Goal: Transaction & Acquisition: Download file/media

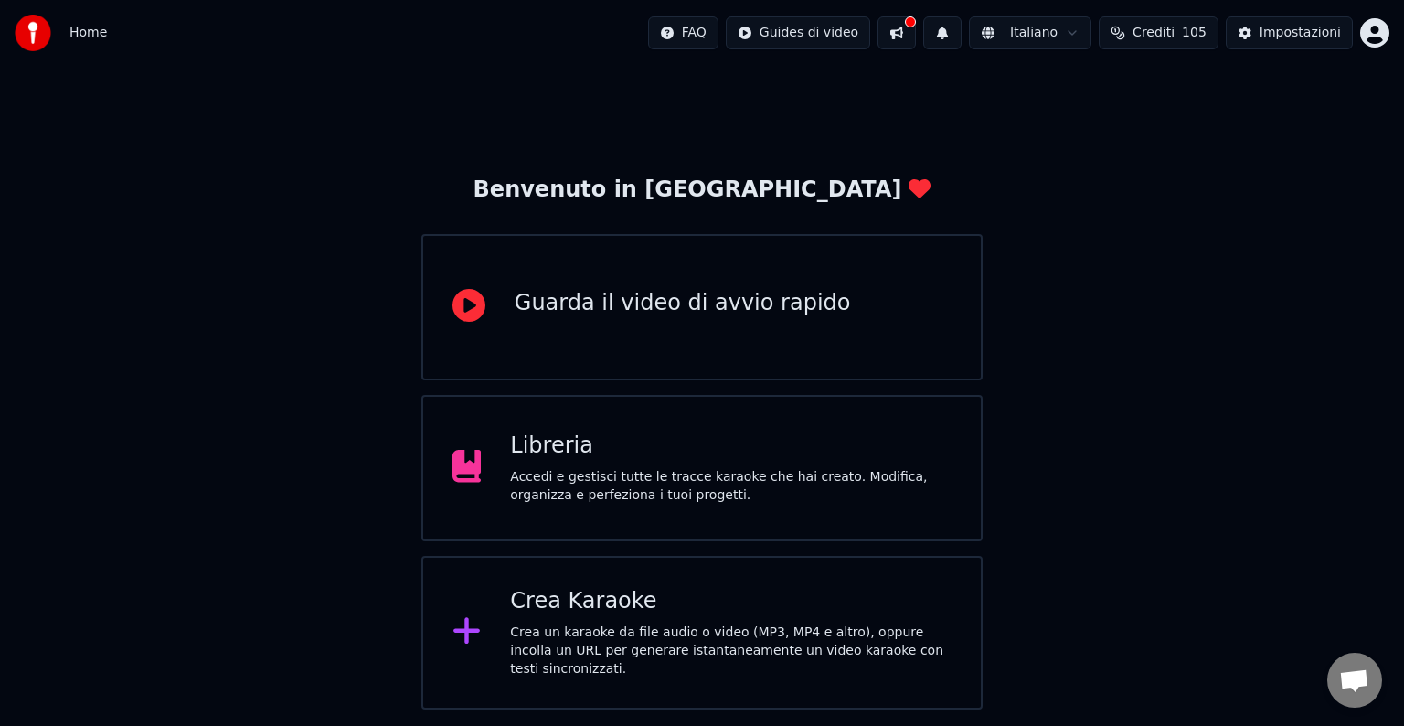
click at [717, 468] on div "Accedi e gestisci tutte le tracce karaoke che hai creato. Modifica, organizza e…" at bounding box center [731, 486] width 442 height 37
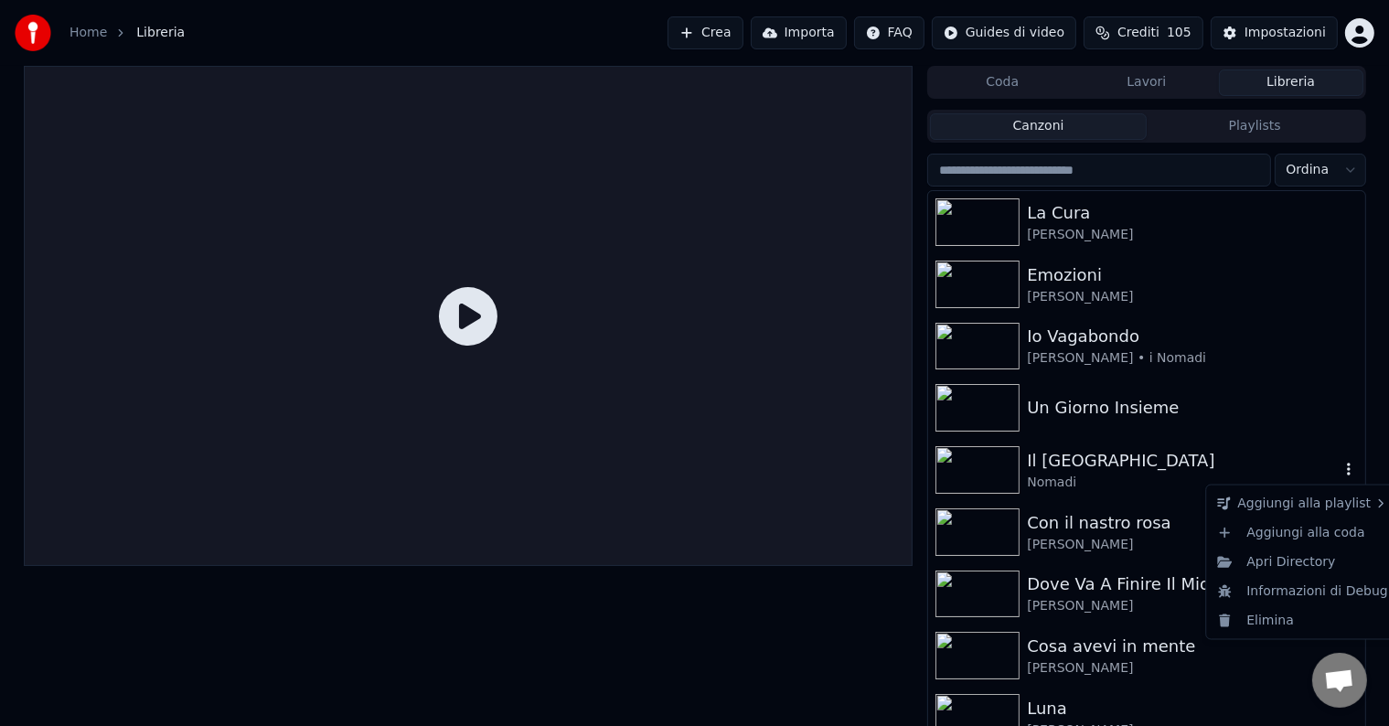
click at [1339, 471] on icon "button" at bounding box center [1348, 469] width 18 height 15
click at [1270, 619] on div "Elimina" at bounding box center [1303, 620] width 186 height 29
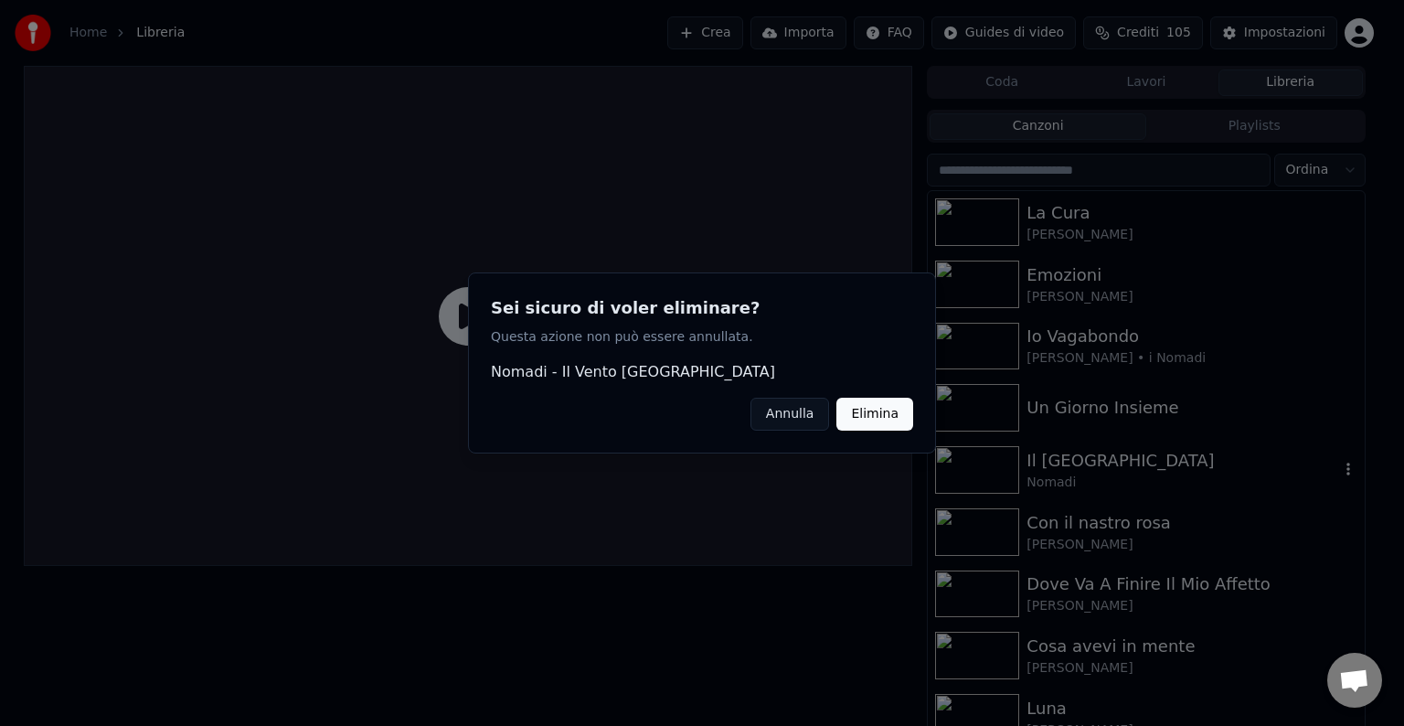
click at [899, 407] on button "Elimina" at bounding box center [875, 414] width 77 height 33
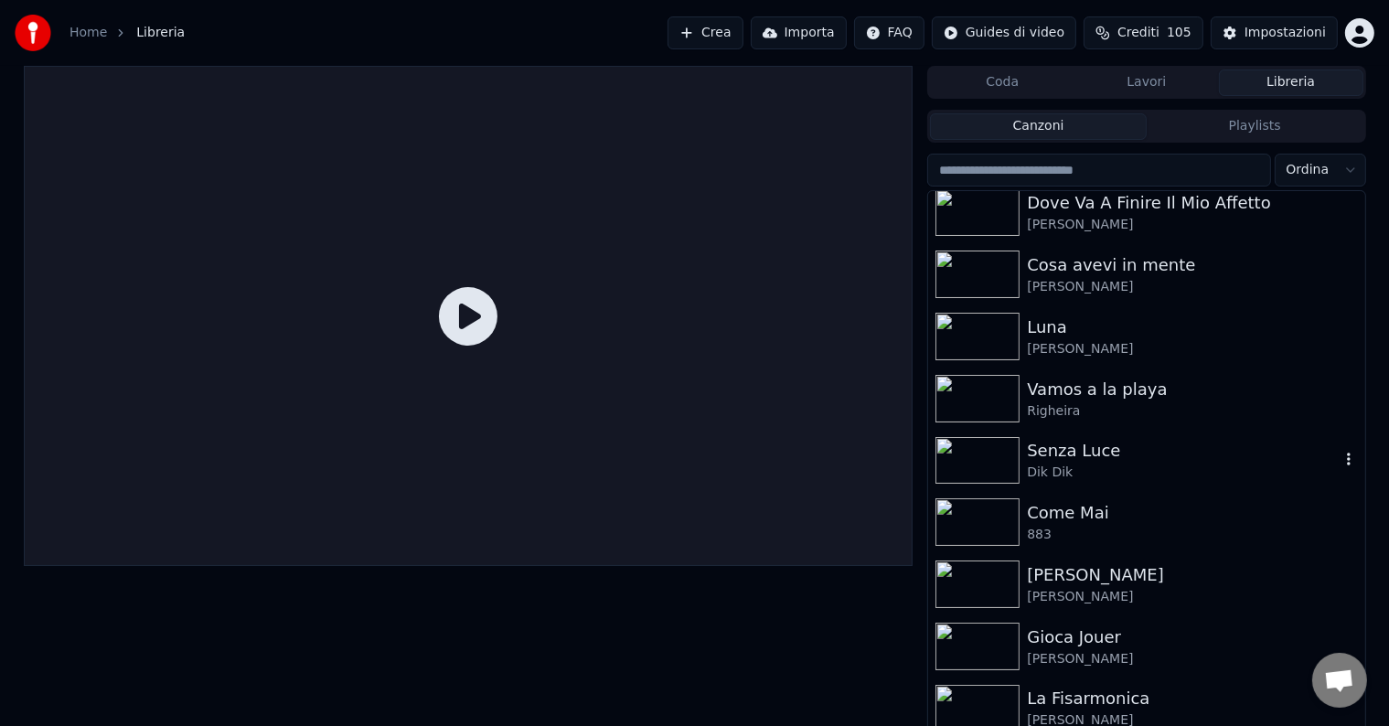
scroll to position [388, 0]
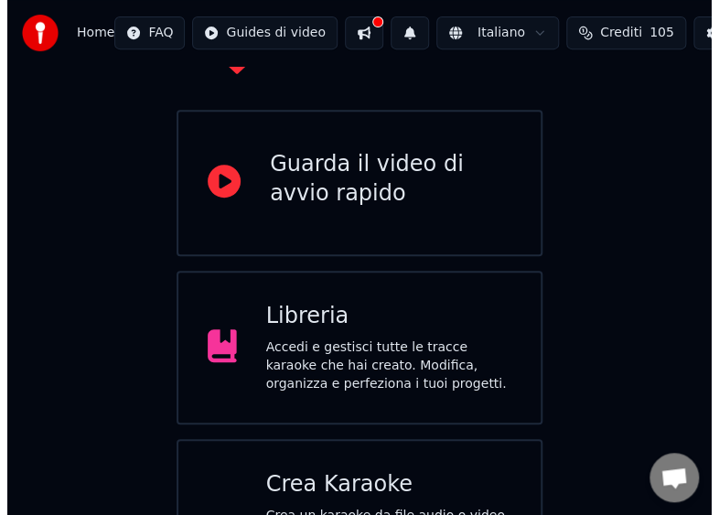
scroll to position [219, 0]
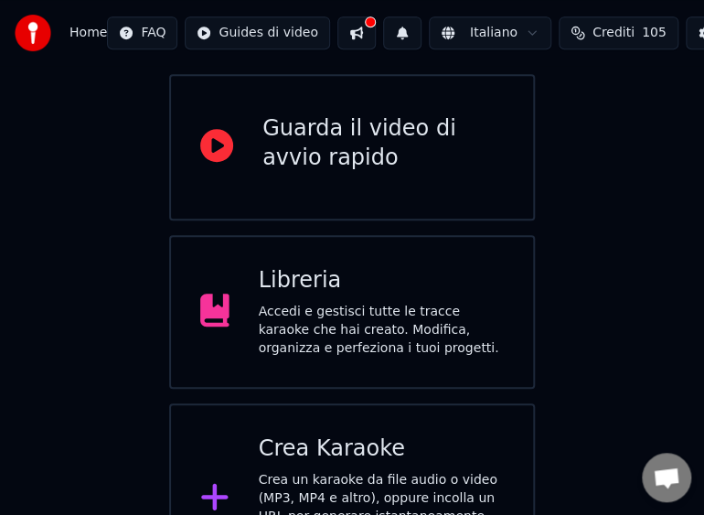
click at [312, 471] on div "Crea un karaoke da file audio o video (MP3, MP4 e altro), oppure incolla un URL…" at bounding box center [382, 516] width 246 height 91
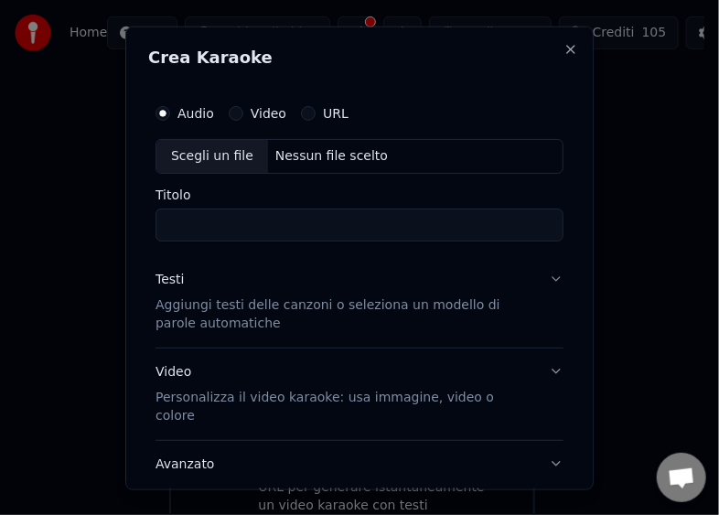
click at [183, 153] on div "Scegli un file" at bounding box center [212, 155] width 112 height 33
type input "**********"
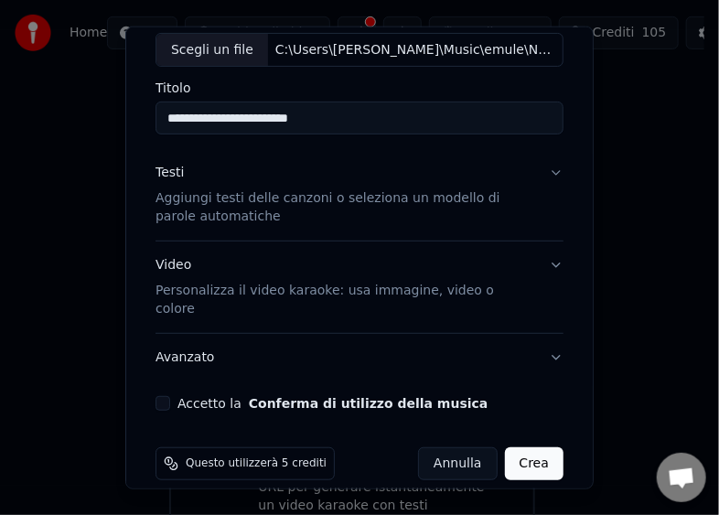
scroll to position [107, 0]
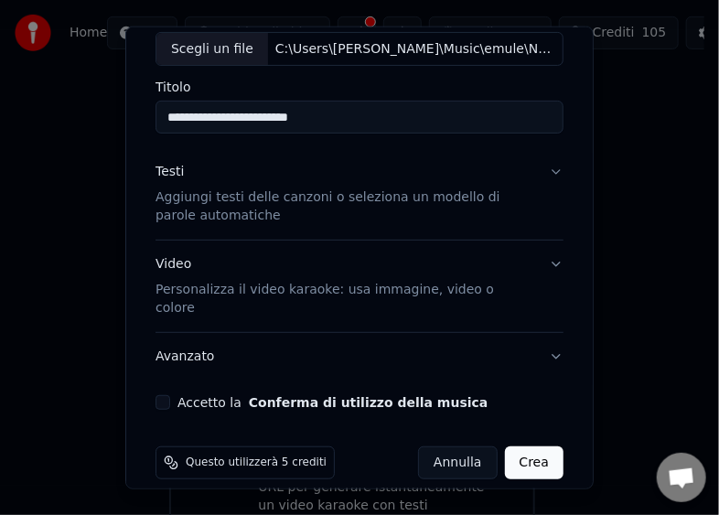
click at [160, 395] on button "Accetto la Conferma di utilizzo della musica" at bounding box center [162, 402] width 15 height 15
click at [524, 446] on button "Crea" at bounding box center [534, 462] width 59 height 33
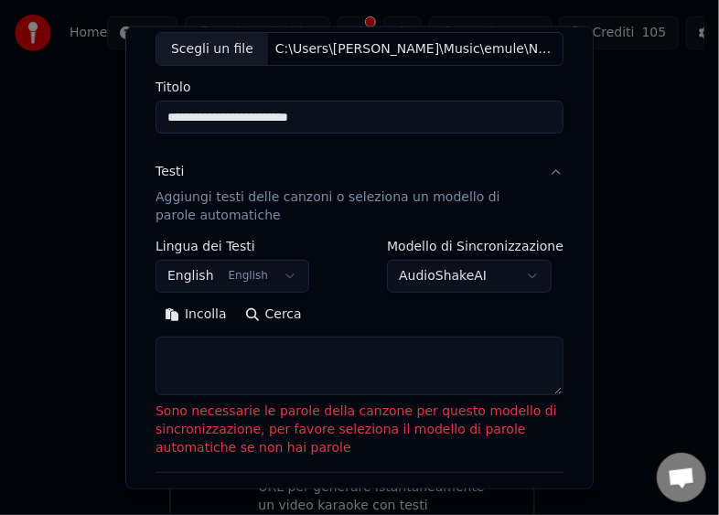
click at [179, 318] on button "Incolla" at bounding box center [195, 314] width 80 height 29
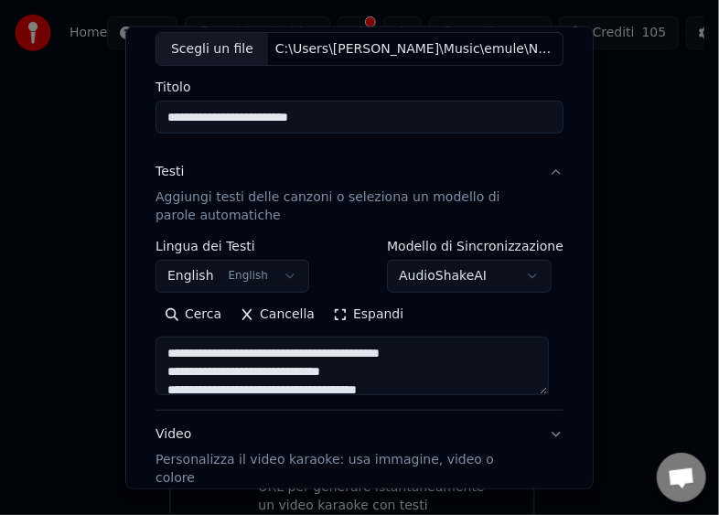
type textarea "**********"
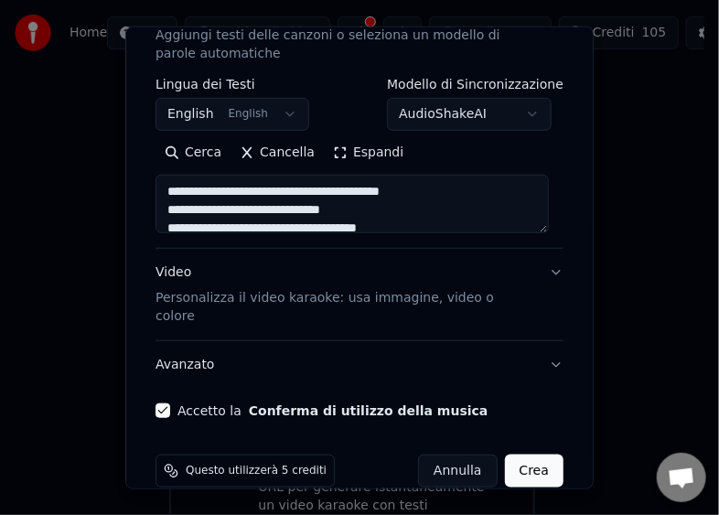
scroll to position [277, 0]
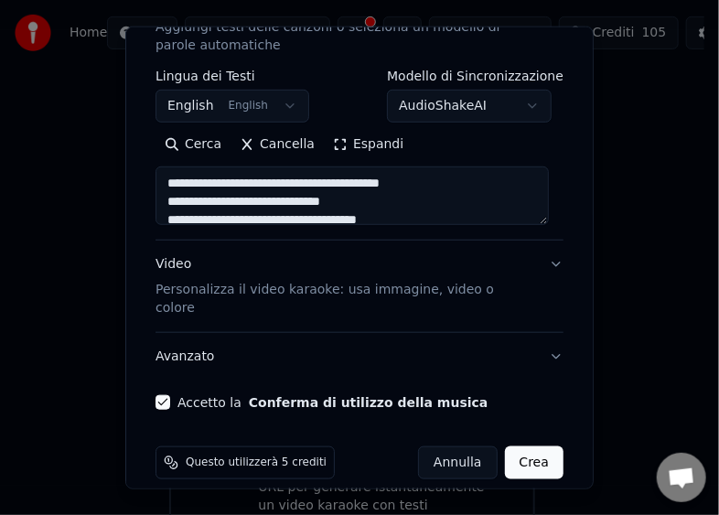
click at [523, 446] on button "Crea" at bounding box center [534, 462] width 59 height 33
select select "**"
type textarea "**********"
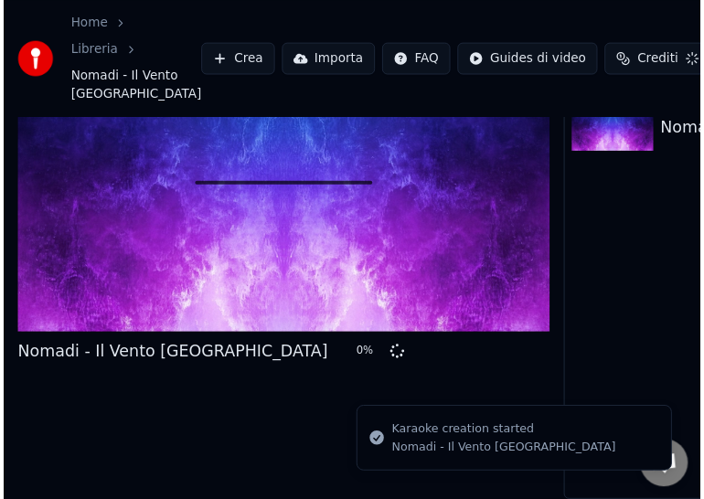
scroll to position [105, 0]
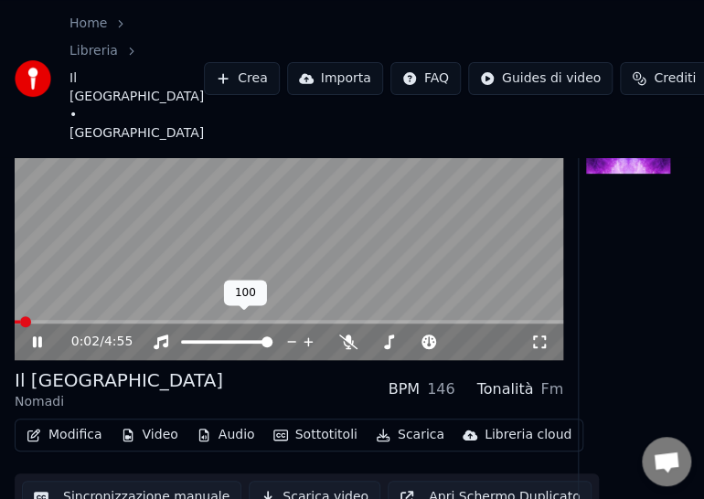
click at [250, 333] on div at bounding box center [243, 342] width 147 height 18
click at [241, 336] on span at bounding box center [239, 341] width 11 height 11
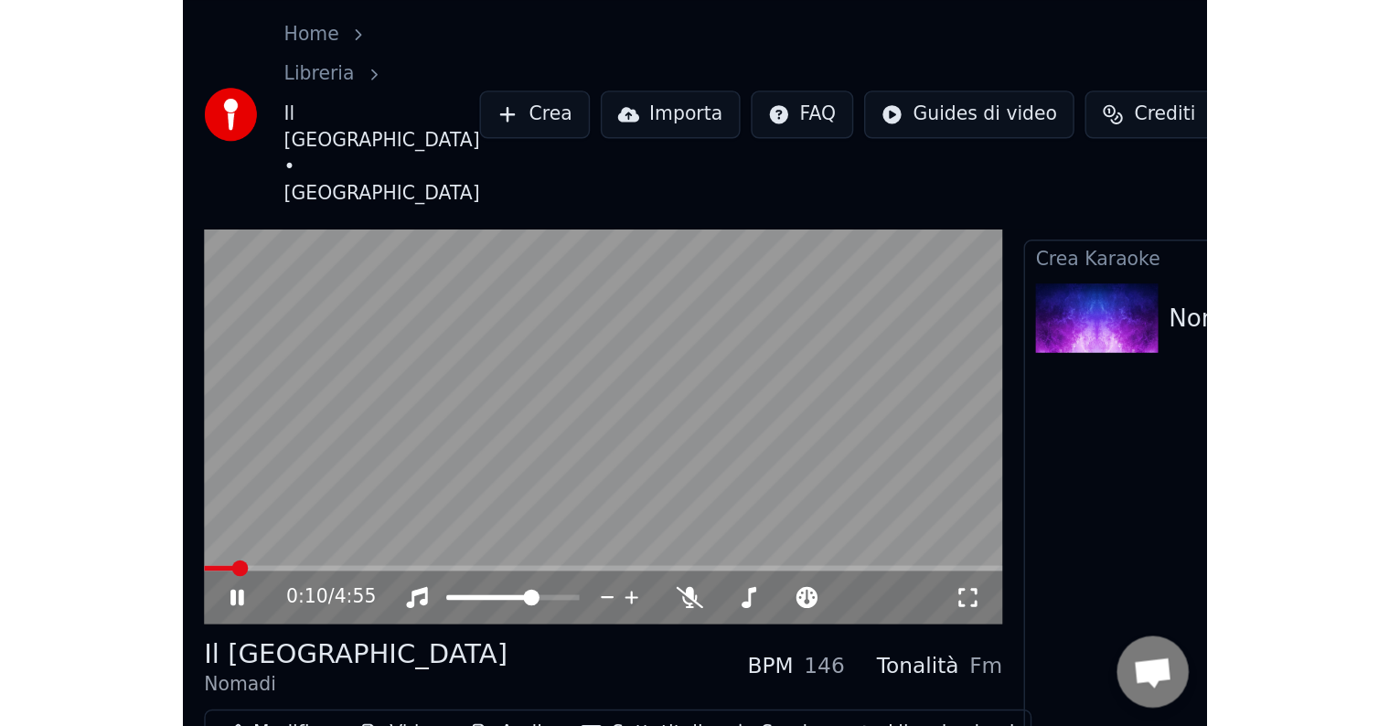
scroll to position [0, 0]
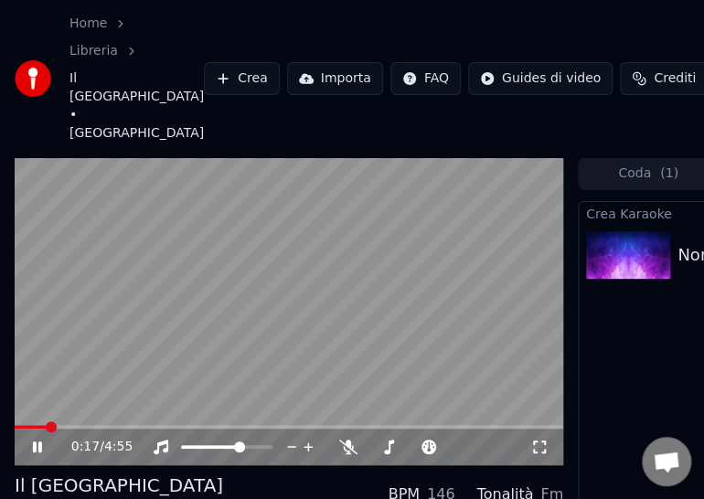
click at [307, 429] on div "0:17 / 4:55" at bounding box center [289, 447] width 549 height 37
click at [316, 425] on span at bounding box center [289, 427] width 549 height 4
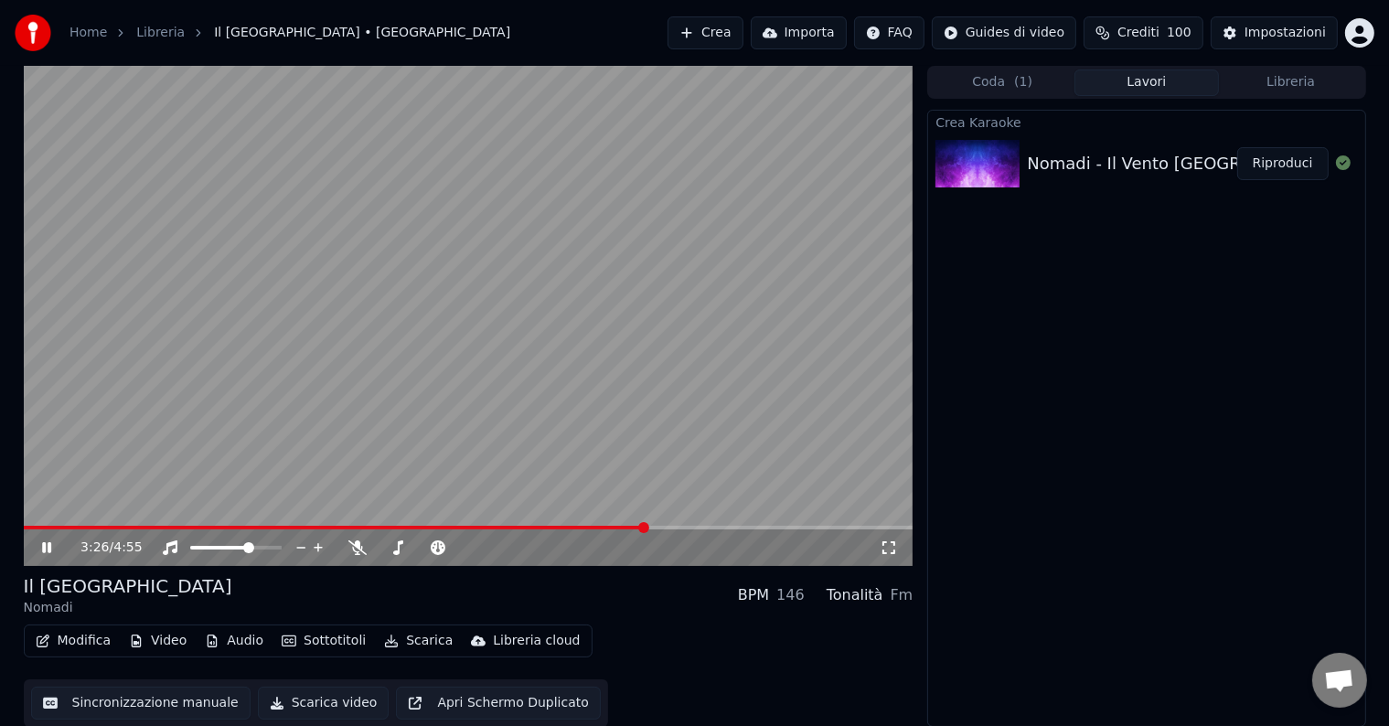
click at [325, 707] on button "Scarica video" at bounding box center [324, 703] width 132 height 33
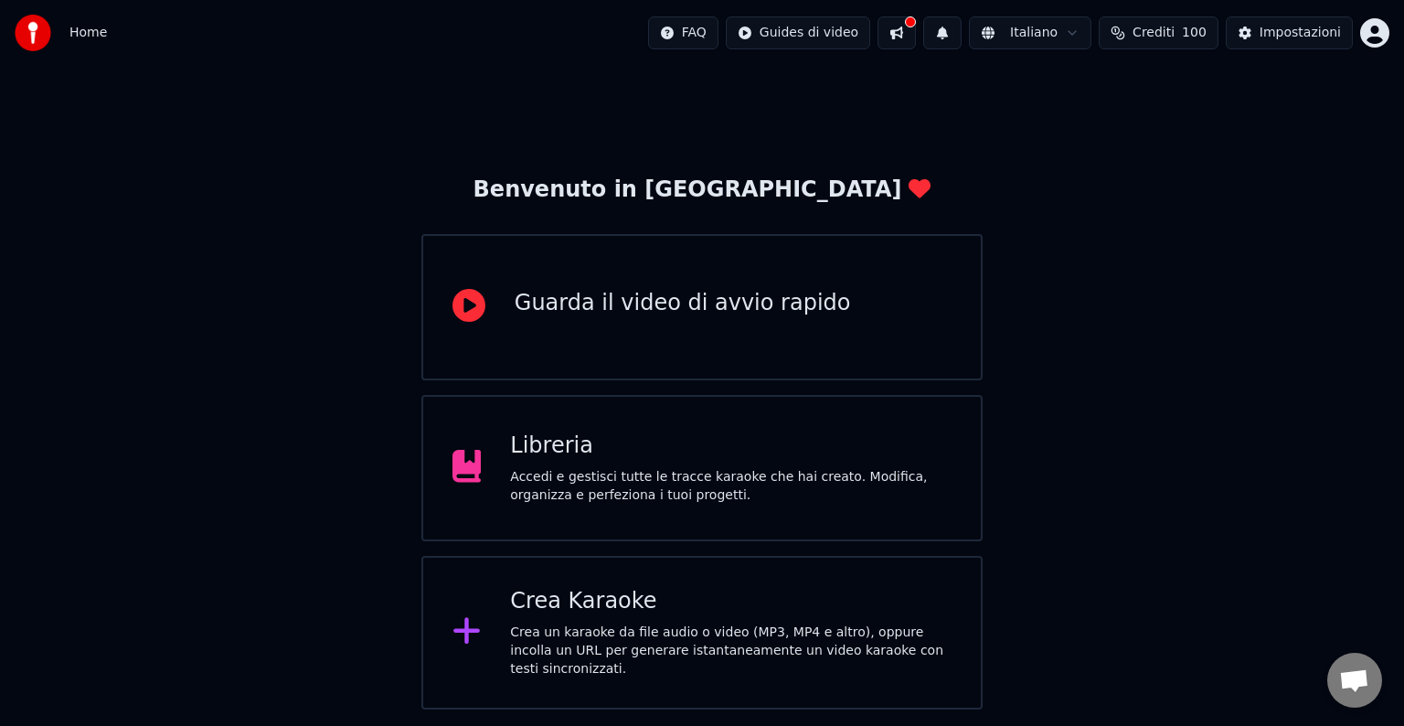
click at [674, 433] on div "Libreria" at bounding box center [731, 446] width 442 height 29
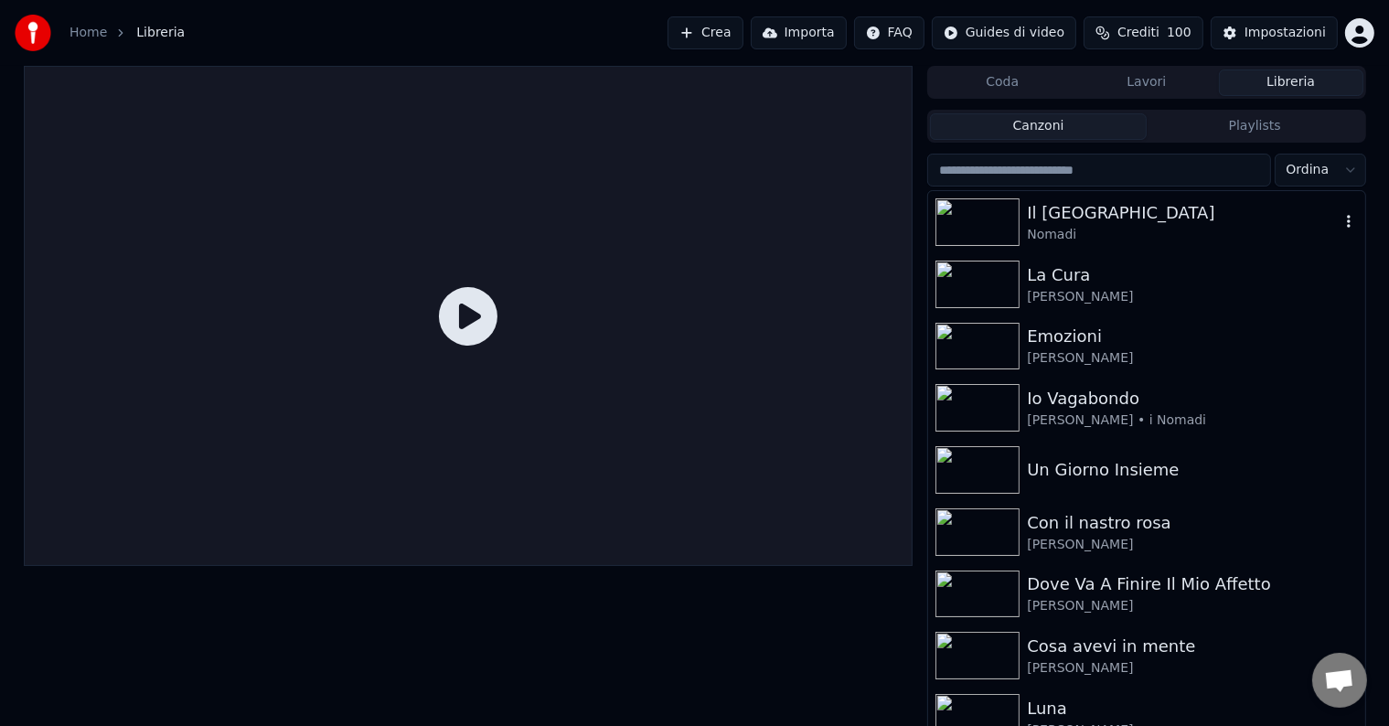
click at [1324, 221] on div "Il Vento Del Nord Nomadi" at bounding box center [1146, 222] width 436 height 62
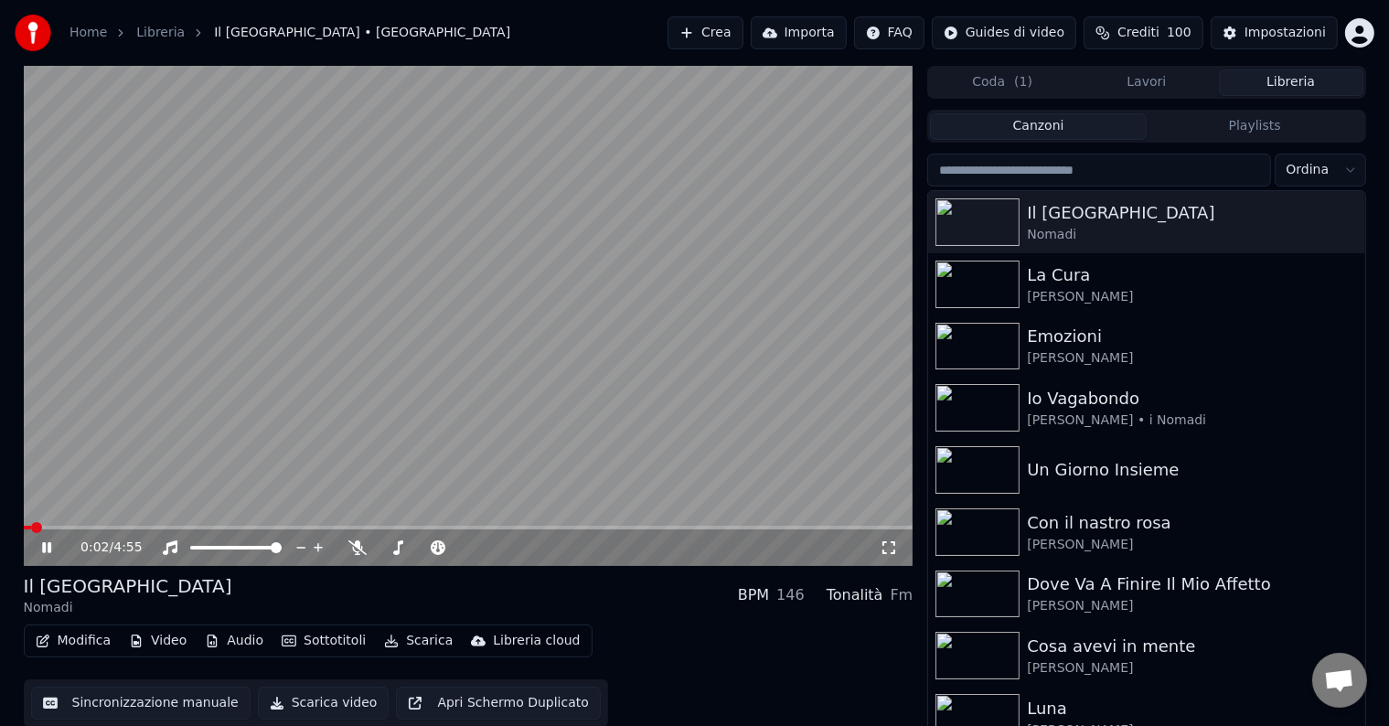
scroll to position [8, 0]
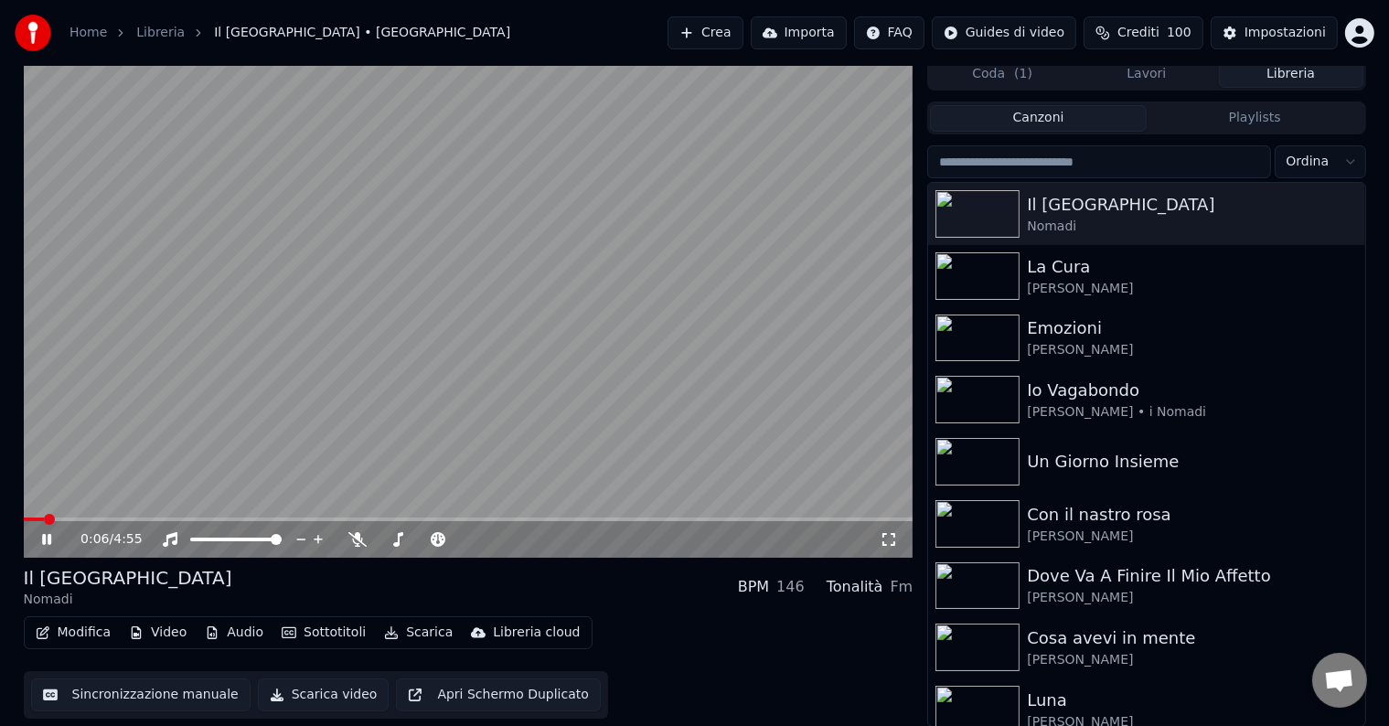
click at [325, 694] on button "Scarica video" at bounding box center [324, 694] width 132 height 33
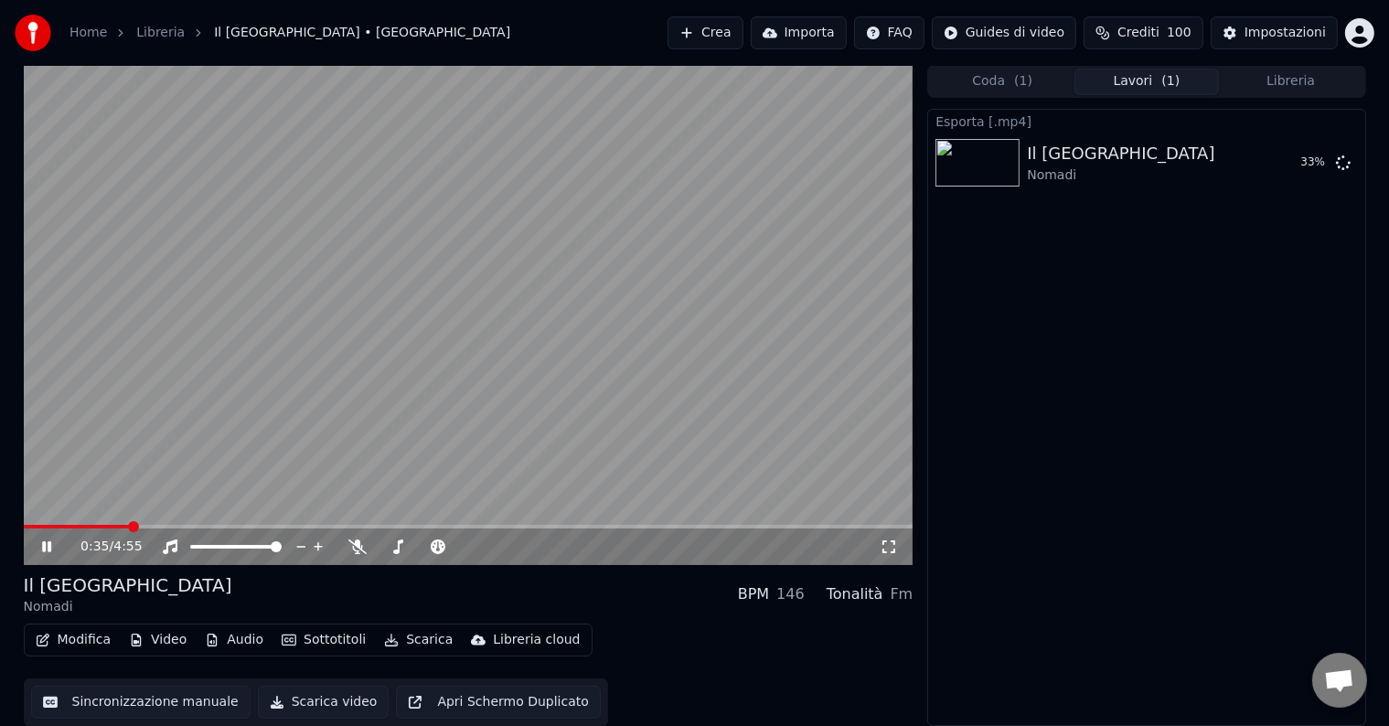
click at [614, 525] on span at bounding box center [469, 527] width 890 height 4
click at [718, 523] on video at bounding box center [469, 315] width 890 height 500
click at [733, 525] on span at bounding box center [469, 527] width 890 height 4
click at [47, 542] on icon at bounding box center [46, 546] width 11 height 13
click at [269, 546] on span at bounding box center [265, 546] width 11 height 11
